Goal: Check status

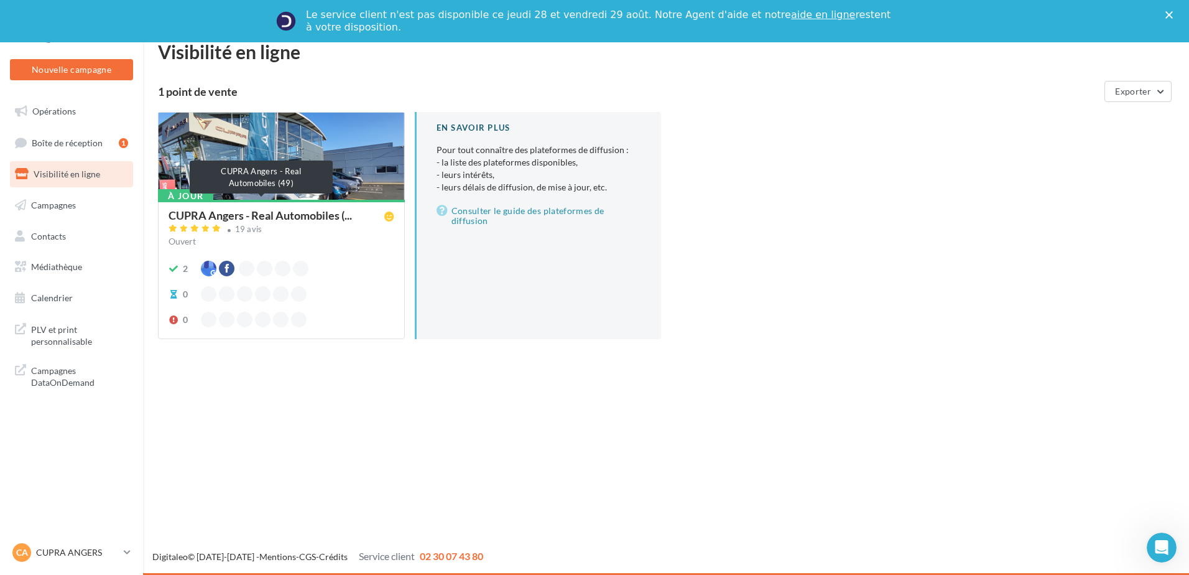
click at [238, 208] on div "À jour CUPRA Angers - Real Automobiles (... 19 avis Ouvert 2 0 0" at bounding box center [282, 268] width 246 height 137
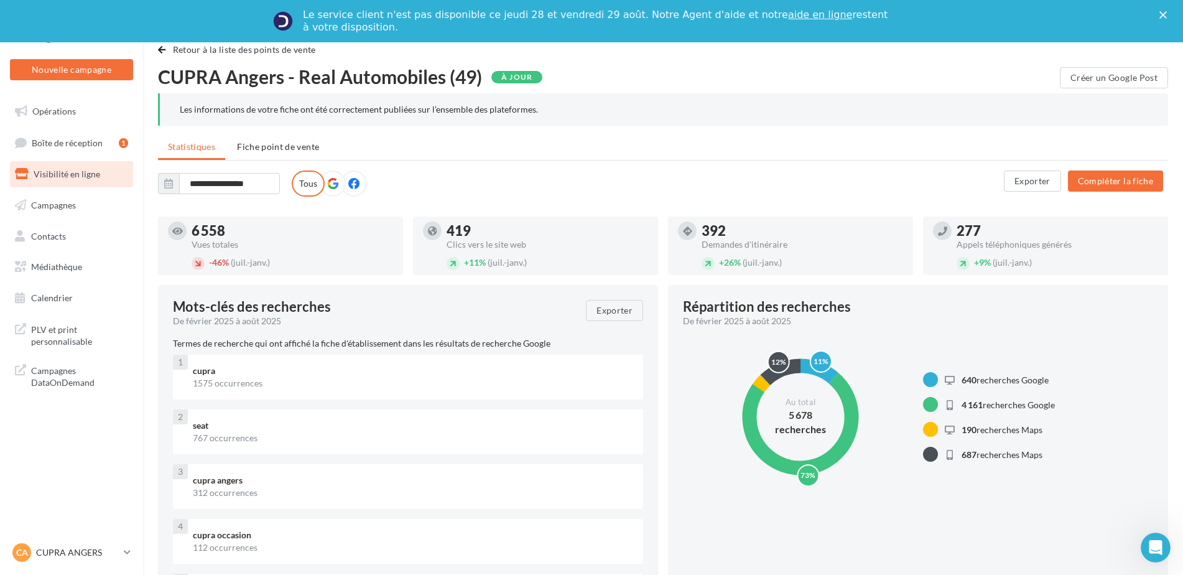
click at [103, 179] on link "Visibilité en ligne" at bounding box center [71, 174] width 128 height 26
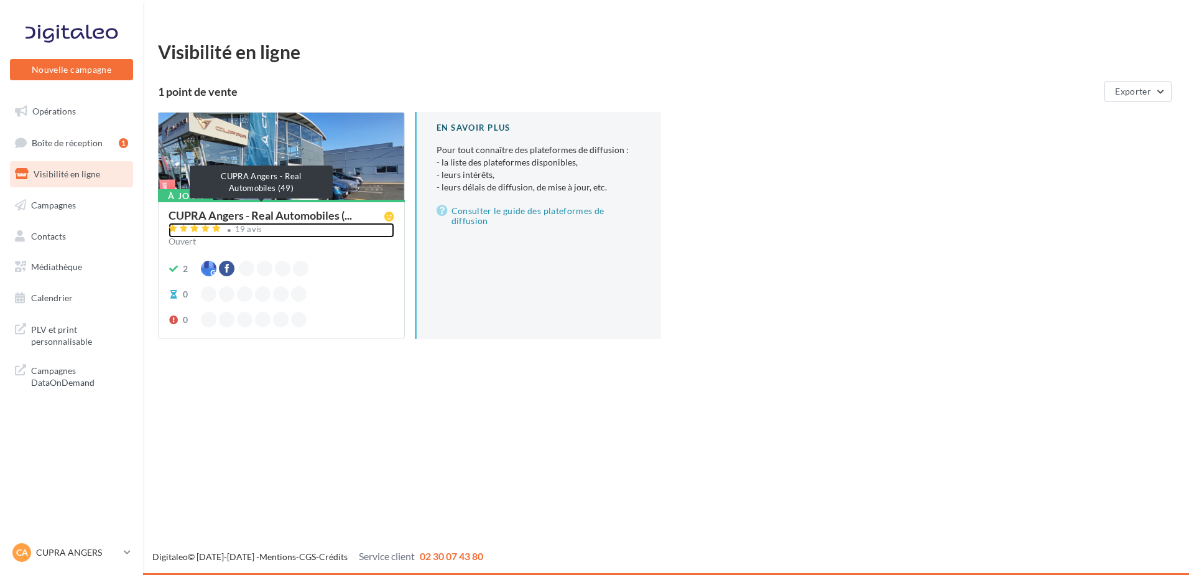
click at [248, 210] on div "CUPRA Angers - Real Automobiles (... 19 avis Ouvert" at bounding box center [282, 230] width 226 height 41
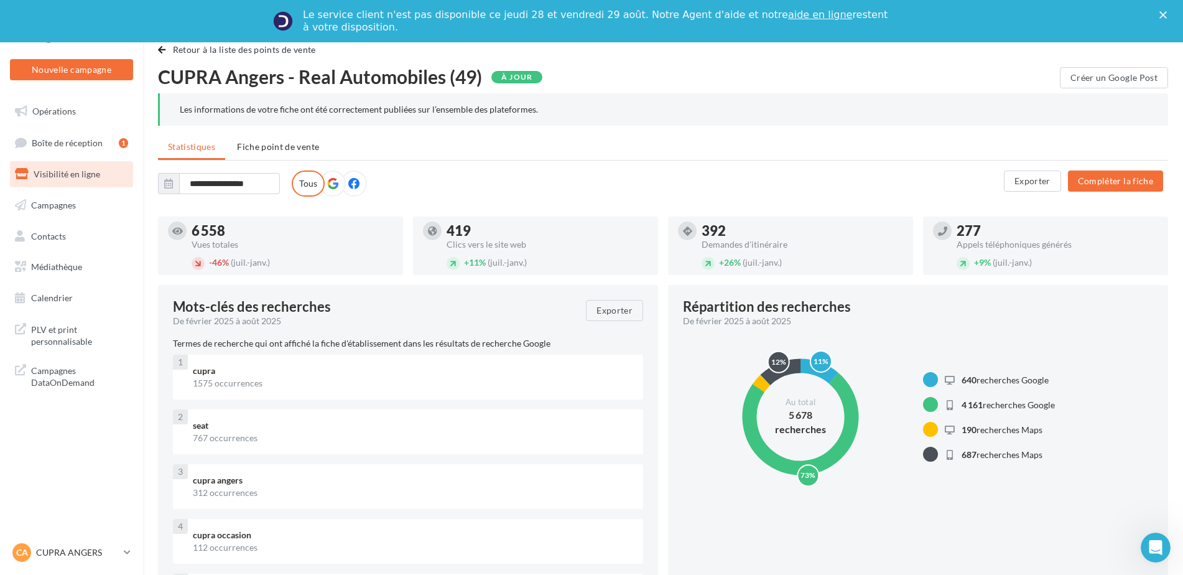
click at [103, 173] on link "Visibilité en ligne" at bounding box center [71, 174] width 128 height 26
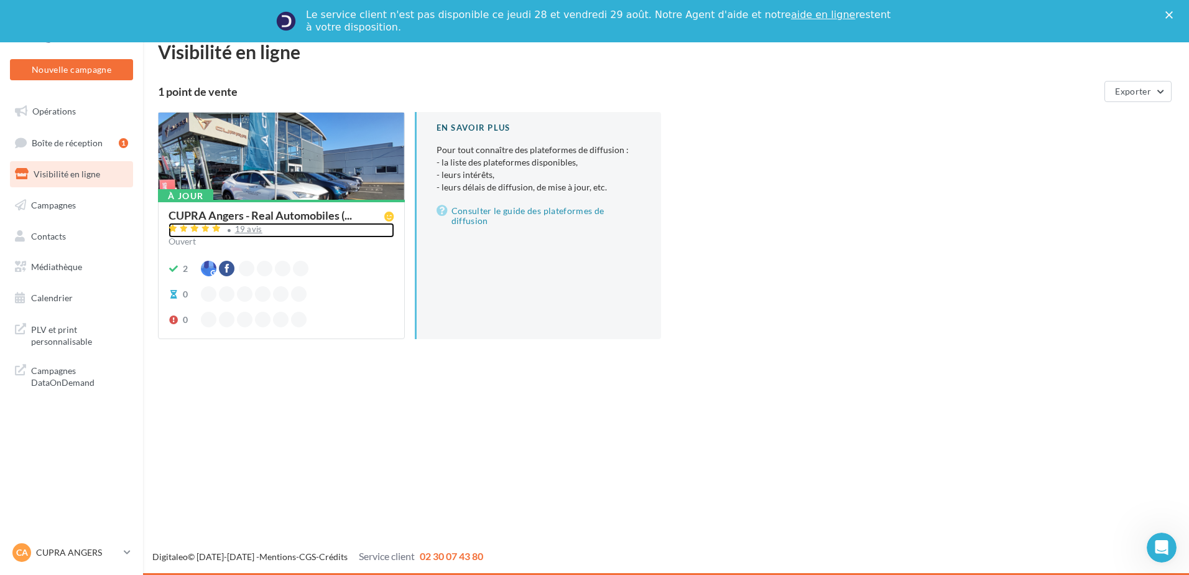
click at [246, 228] on div "19 avis" at bounding box center [248, 229] width 27 height 8
